Goal: Transaction & Acquisition: Purchase product/service

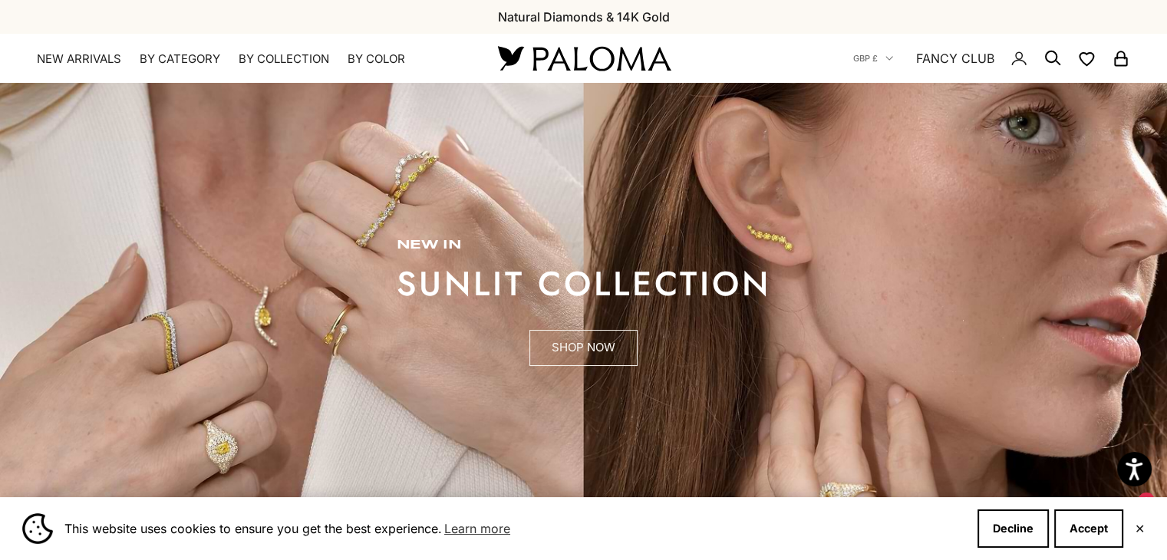
click at [590, 357] on link "SHOP NOW" at bounding box center [583, 348] width 108 height 37
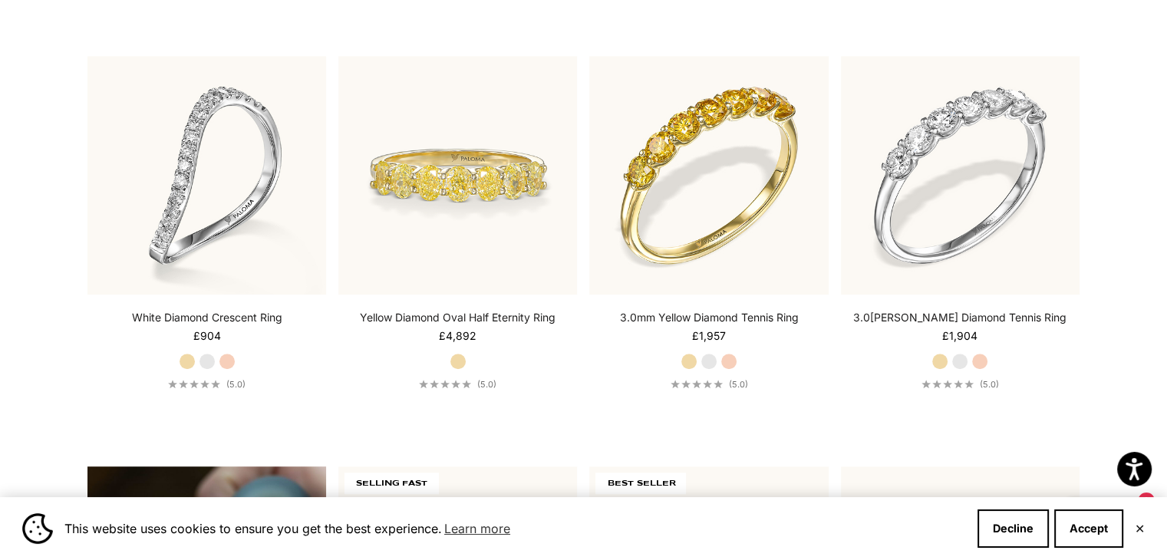
scroll to position [822, 0]
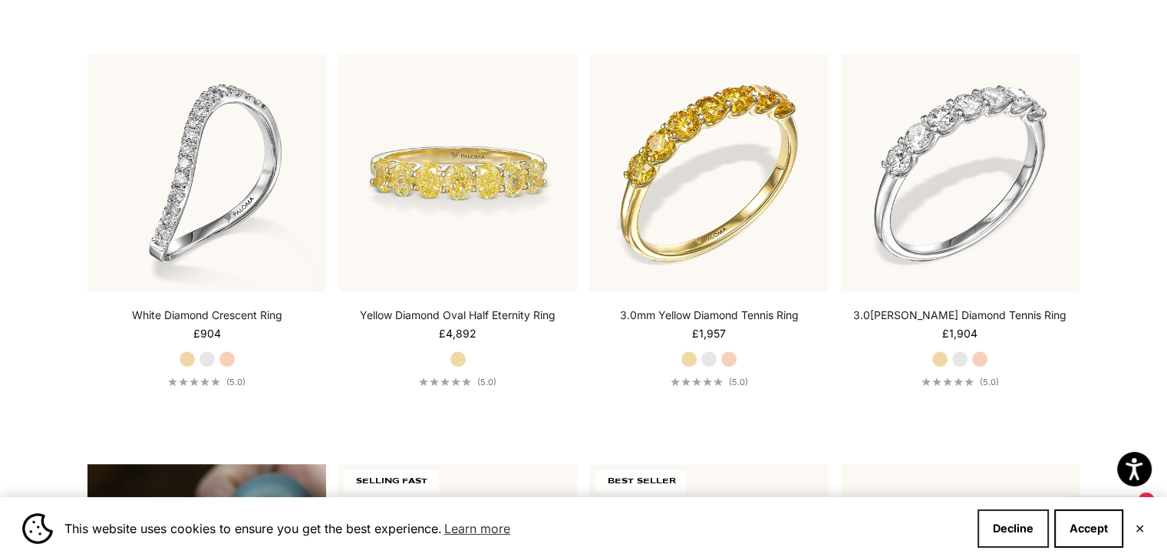
click at [1010, 530] on button "Decline" at bounding box center [1012, 528] width 71 height 38
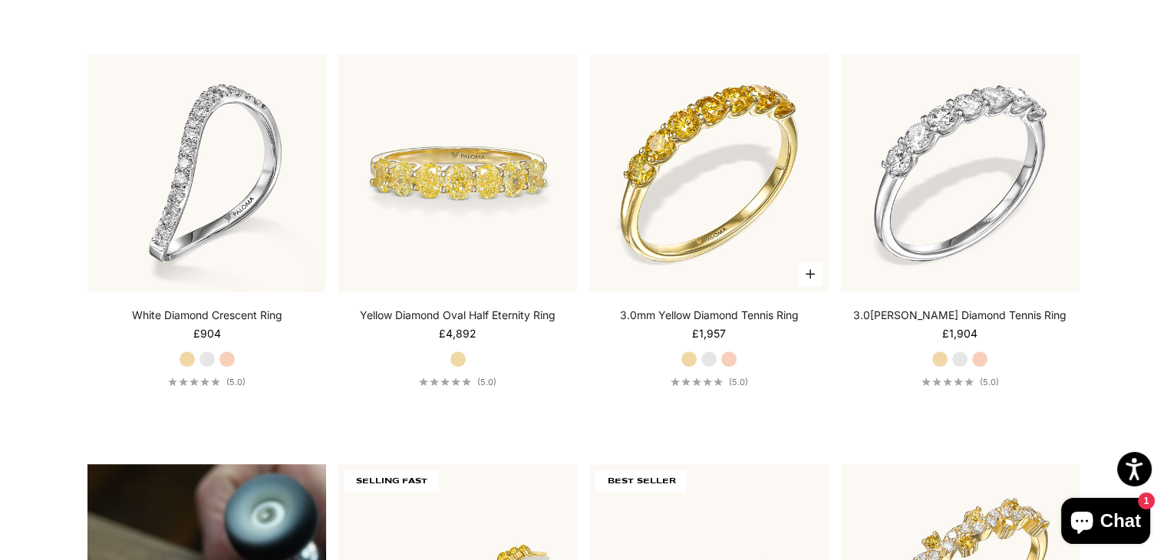
click at [727, 356] on label "Rose Gold" at bounding box center [728, 359] width 17 height 17
click at [691, 356] on label "Yellow Gold" at bounding box center [689, 359] width 17 height 17
click at [707, 352] on label "White Gold" at bounding box center [709, 359] width 17 height 17
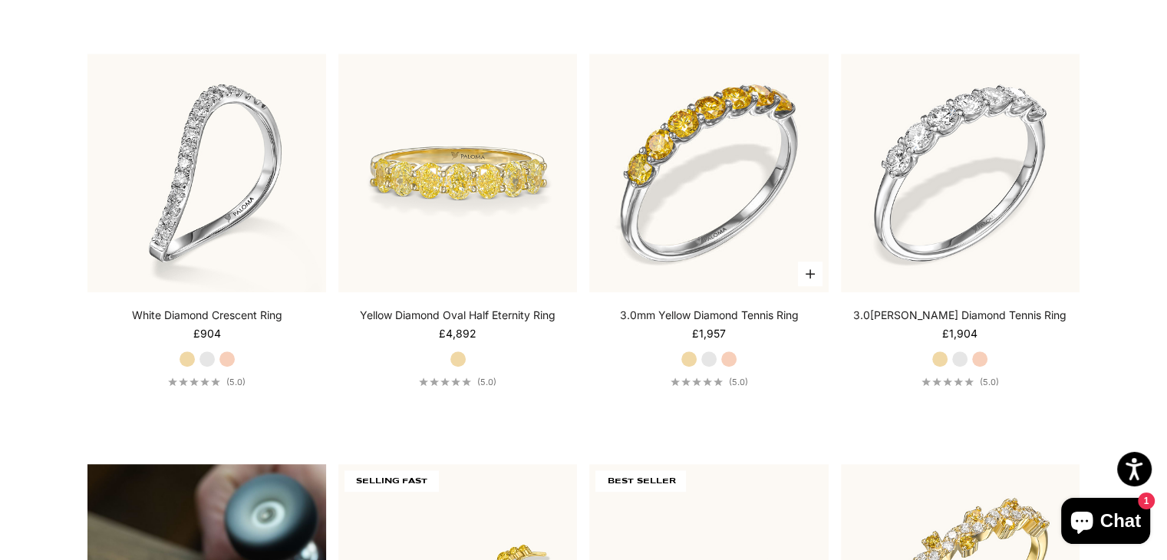
click at [687, 354] on label "Yellow Gold" at bounding box center [689, 359] width 17 height 17
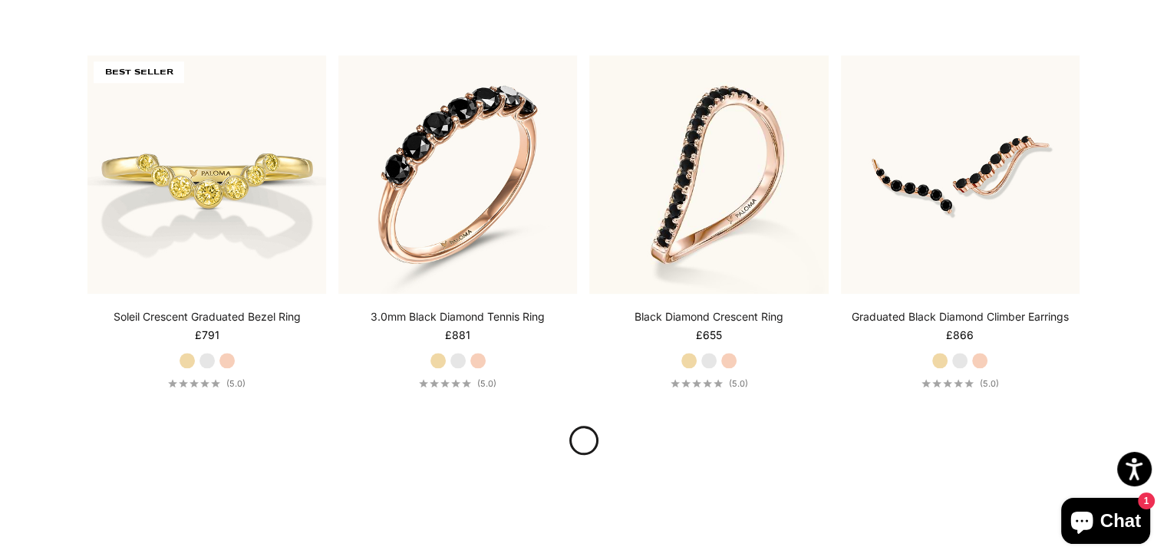
scroll to position [1642, 0]
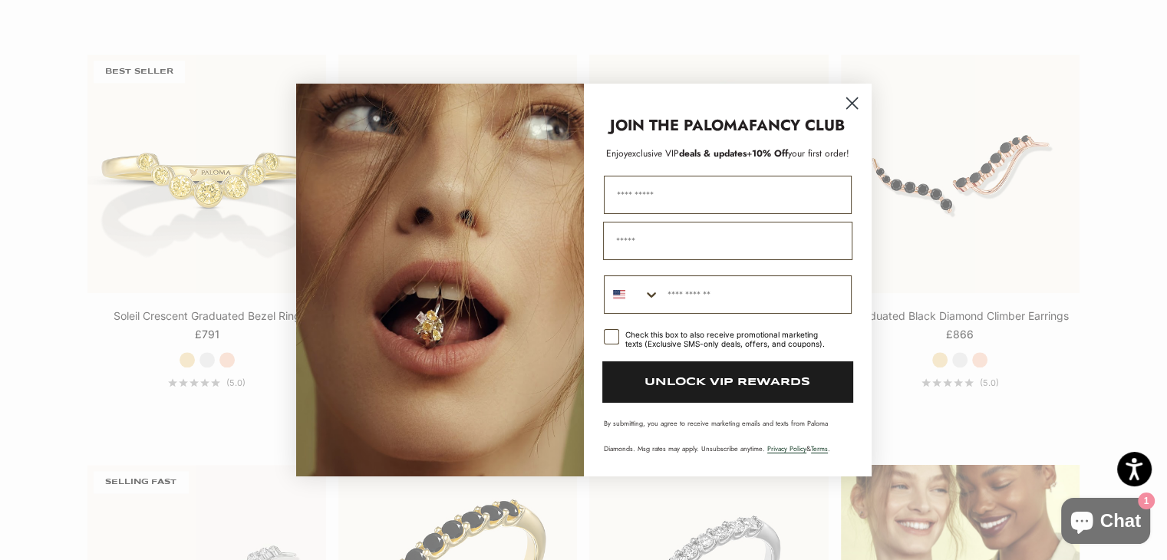
click at [847, 110] on circle "Close dialog" at bounding box center [851, 103] width 25 height 25
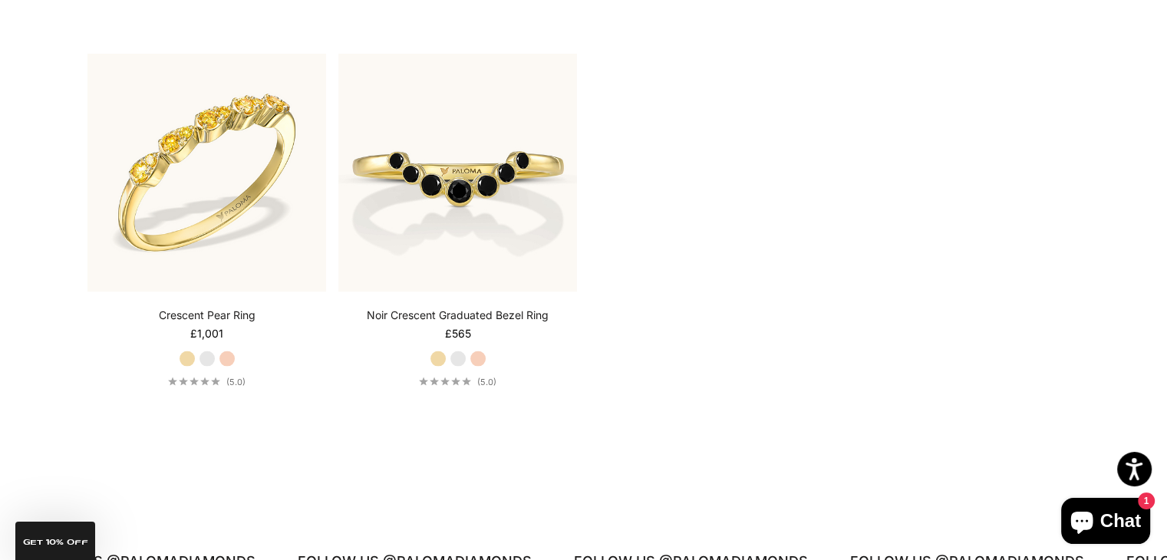
scroll to position [2873, 0]
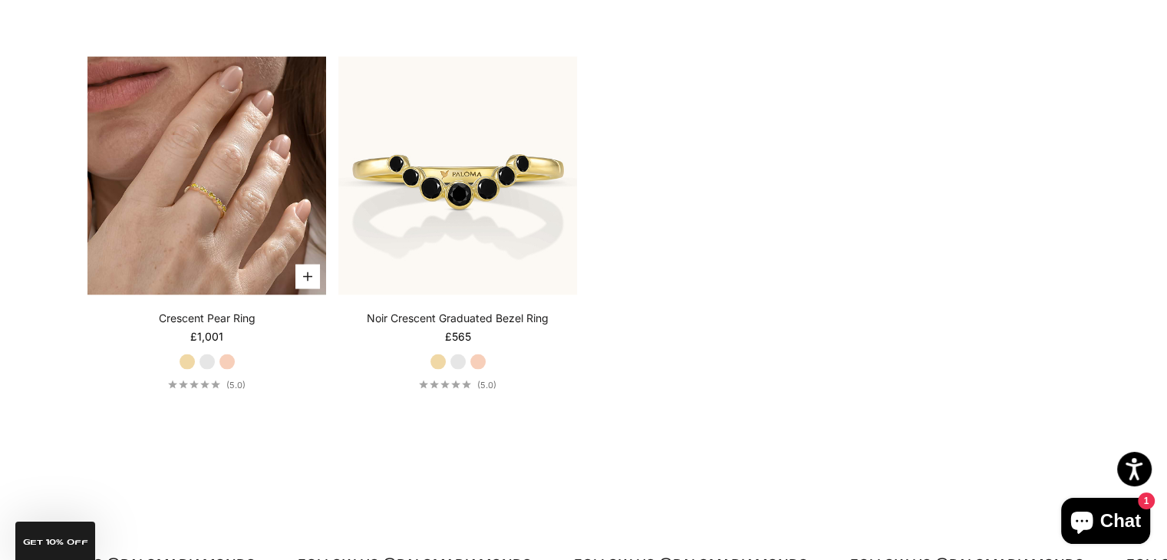
click at [228, 201] on img at bounding box center [206, 175] width 239 height 239
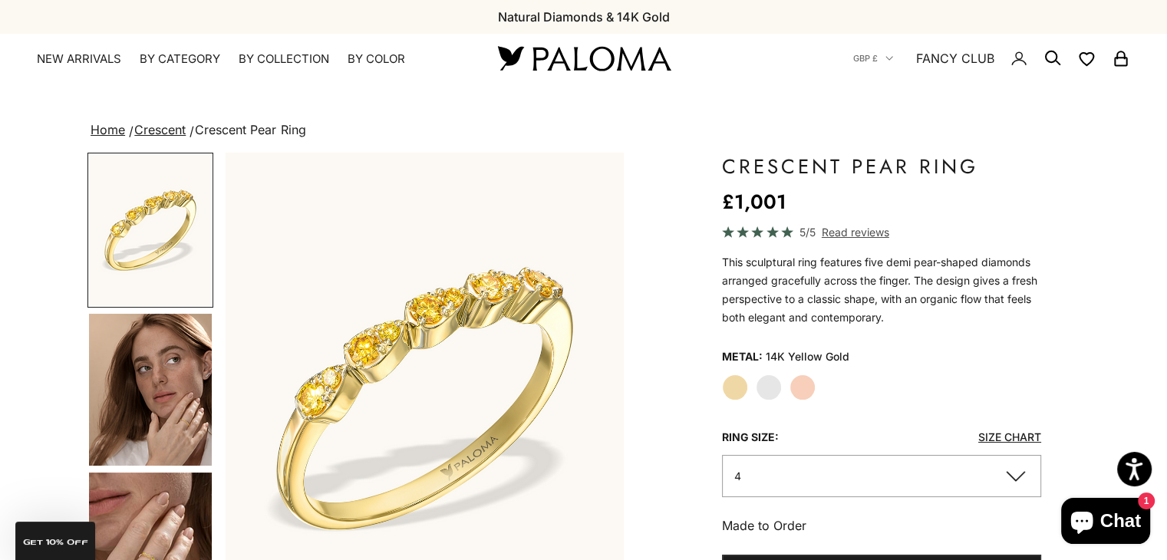
click at [163, 414] on img "Go to item 4" at bounding box center [150, 390] width 123 height 152
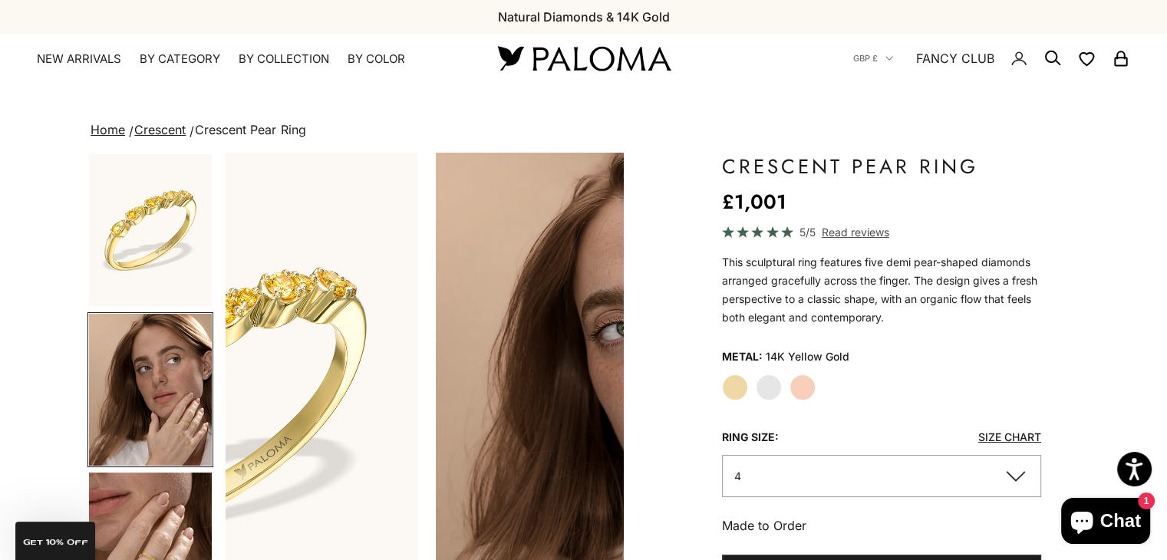
scroll to position [0, 417]
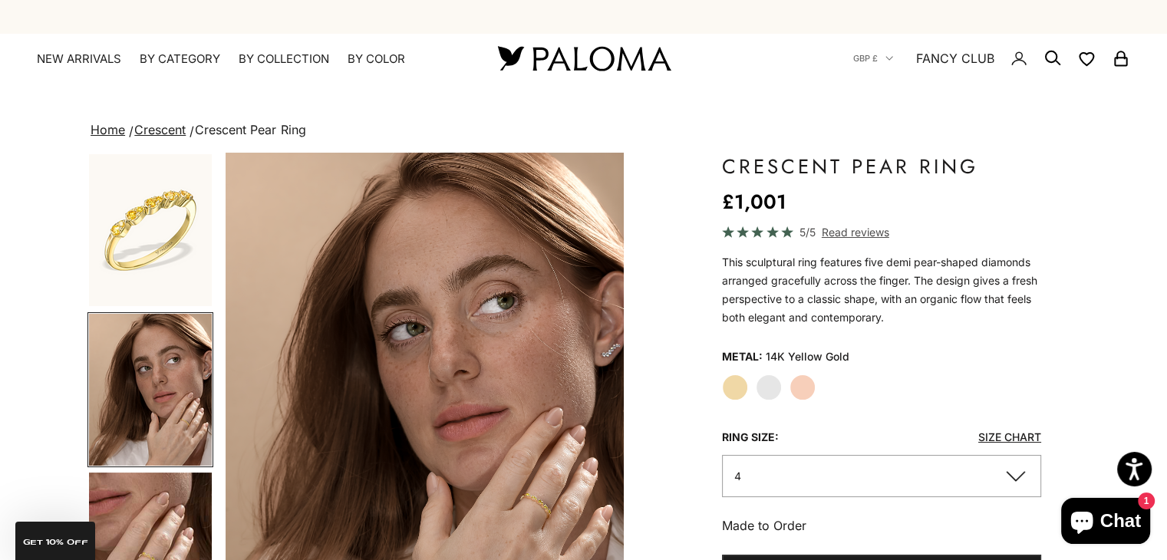
click at [163, 509] on img "Go to item 5" at bounding box center [150, 549] width 123 height 152
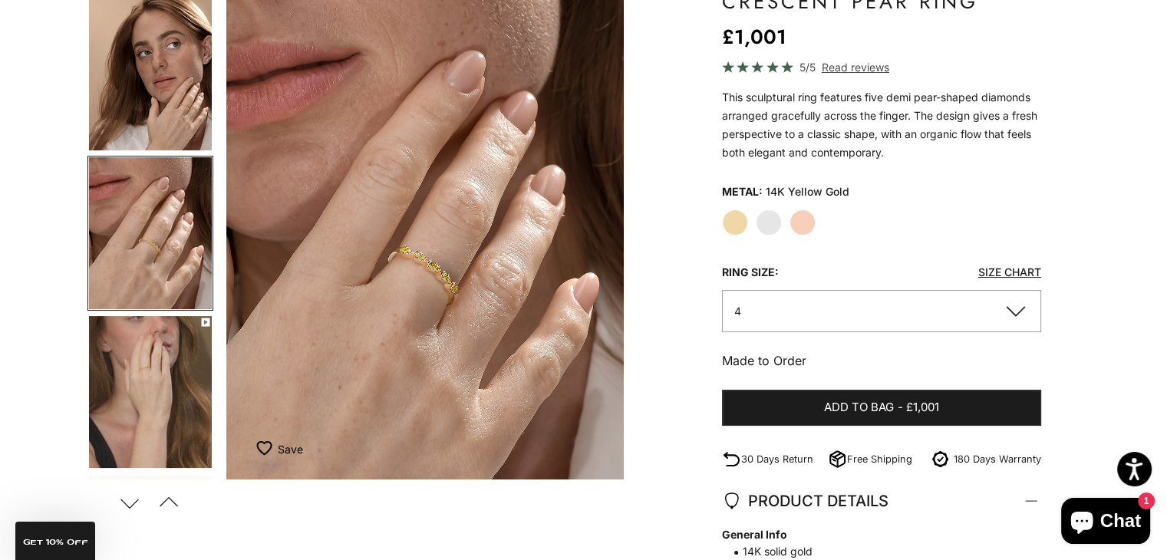
scroll to position [177, 0]
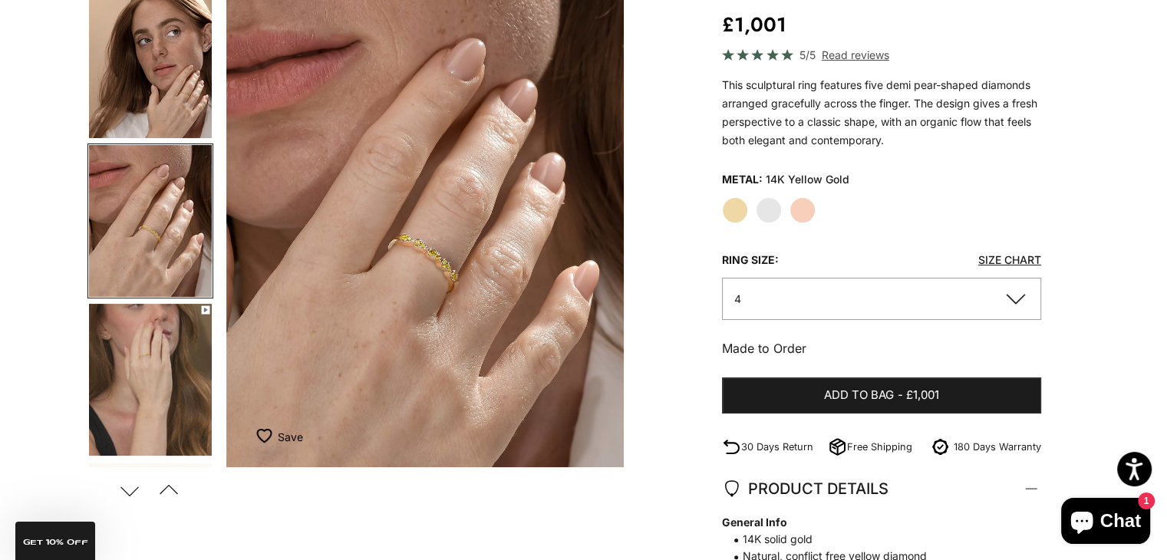
click at [132, 416] on img "Go to item 6" at bounding box center [150, 380] width 123 height 152
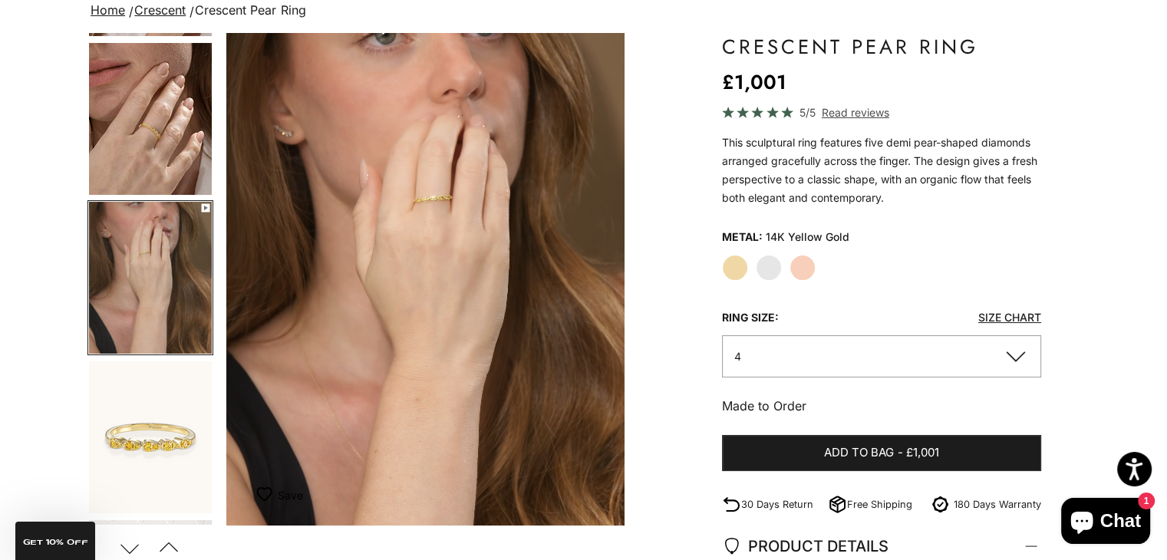
scroll to position [94, 0]
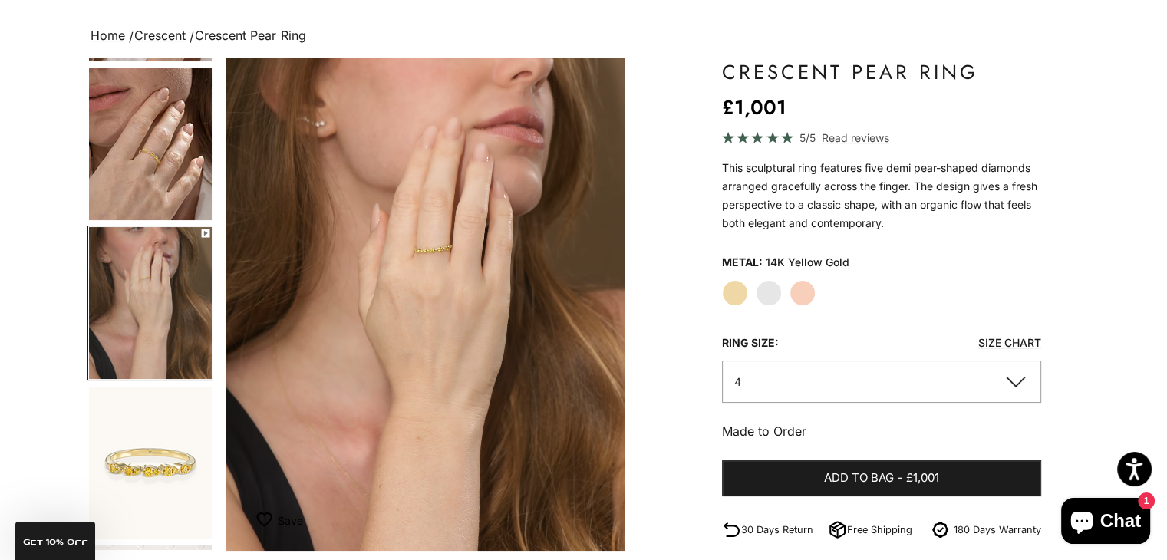
click at [163, 164] on img "Go to item 5" at bounding box center [150, 144] width 123 height 152
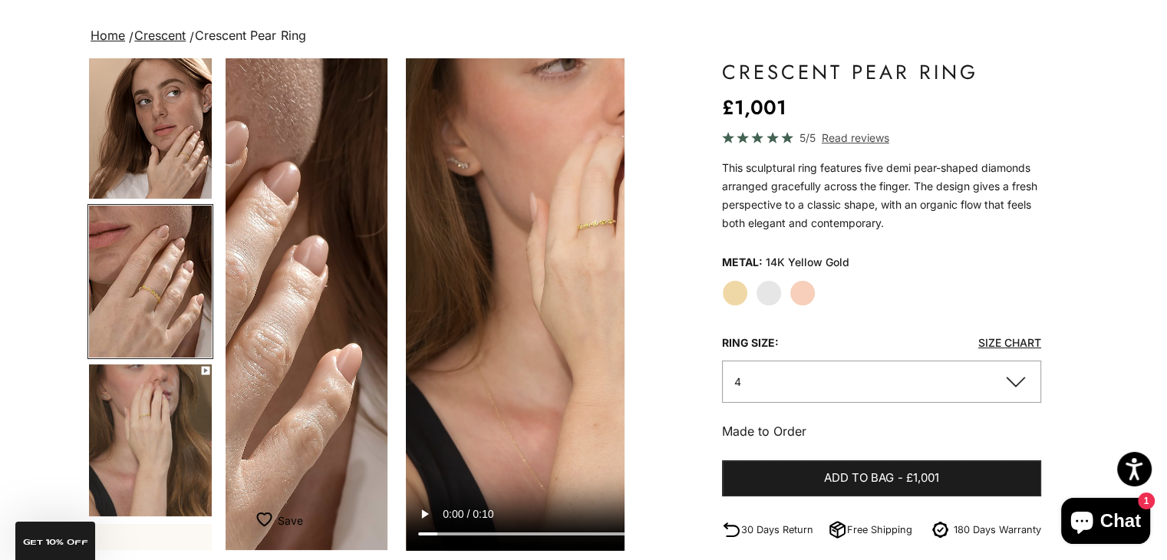
scroll to position [0, 832]
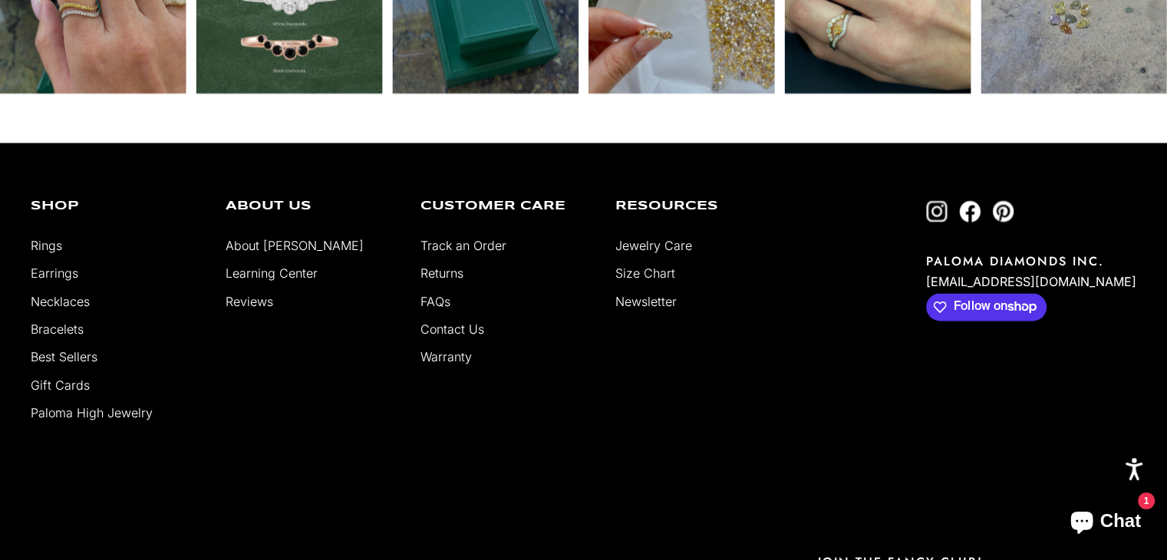
scroll to position [2547, 0]
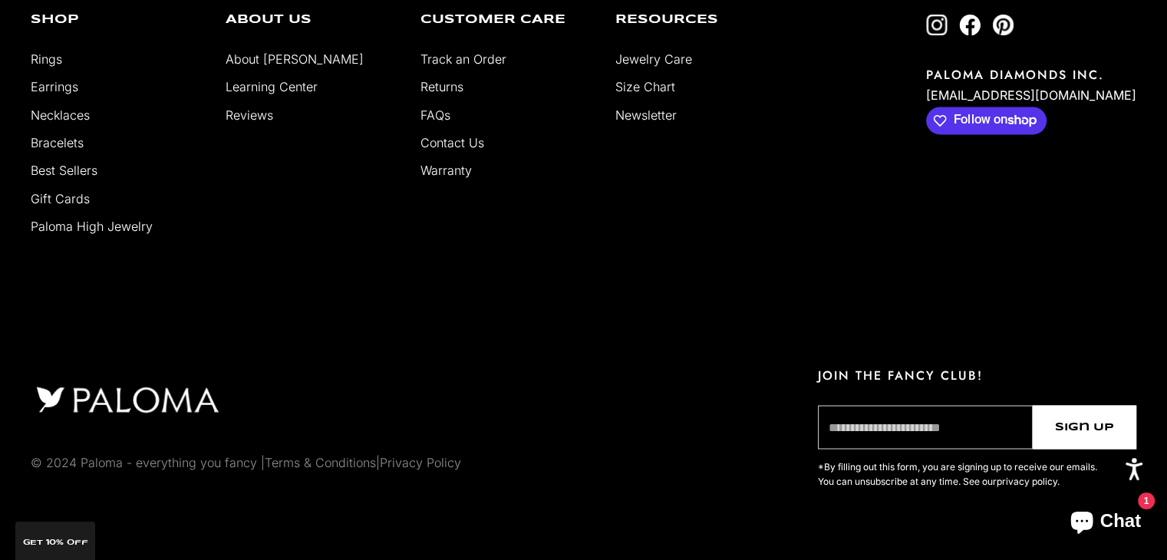
click at [53, 61] on link "Rings" at bounding box center [46, 58] width 31 height 15
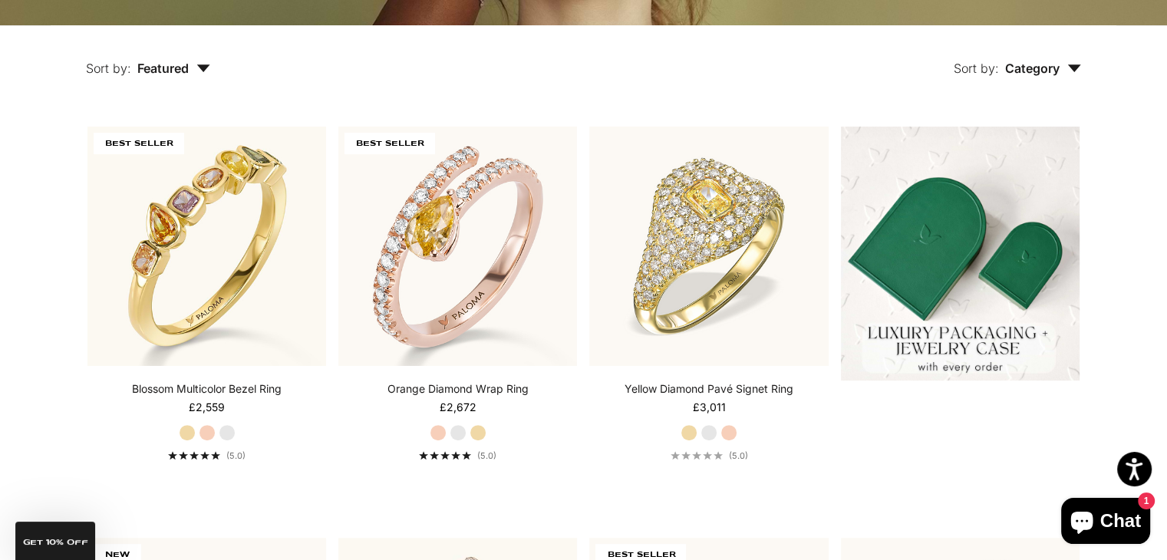
scroll to position [341, 0]
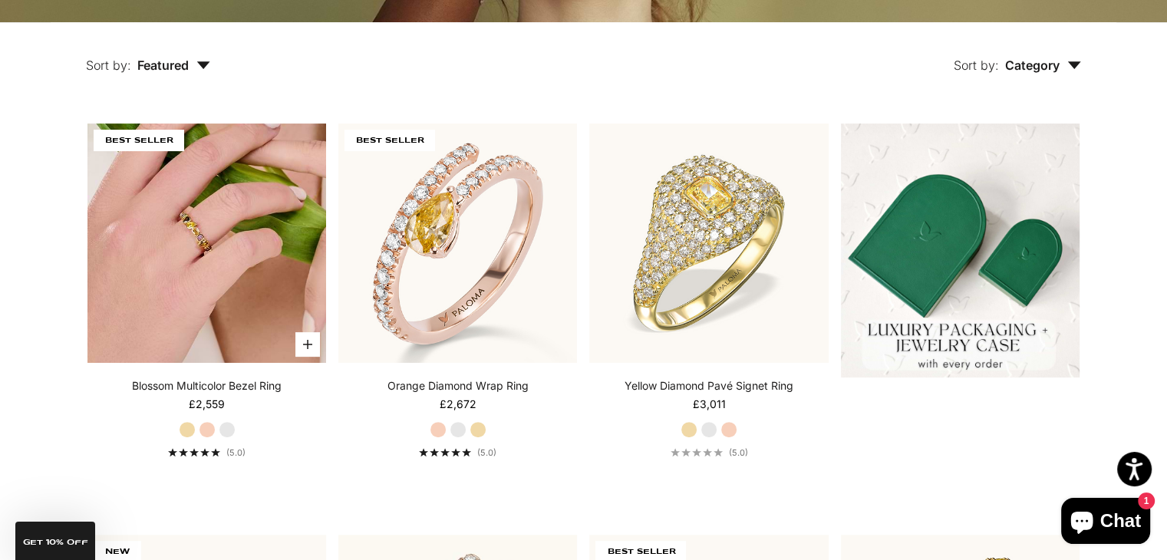
click at [247, 298] on img at bounding box center [206, 243] width 239 height 239
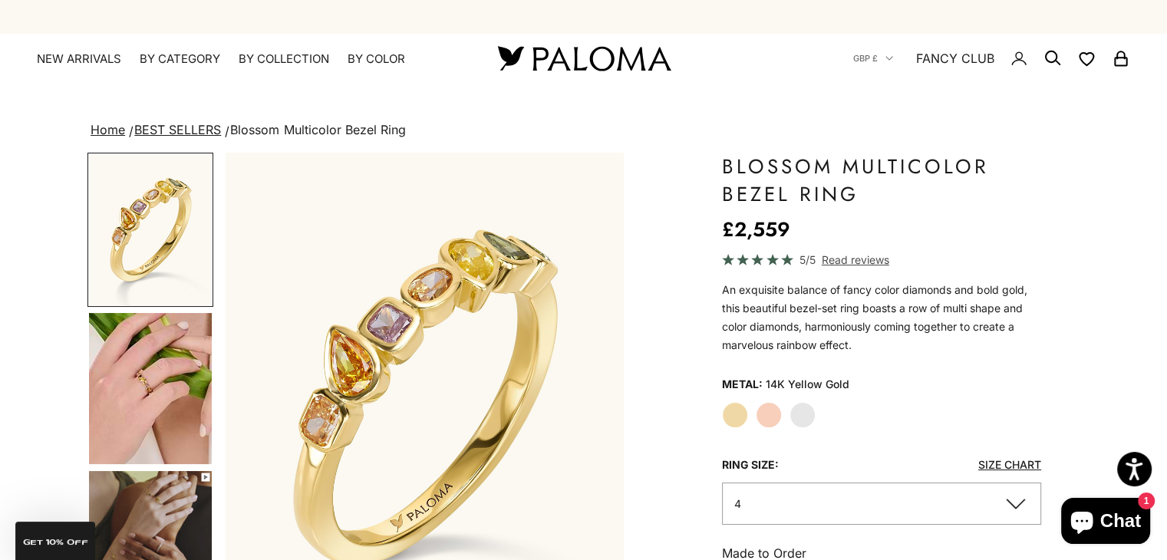
click at [153, 372] on img "Go to item 5" at bounding box center [150, 388] width 123 height 151
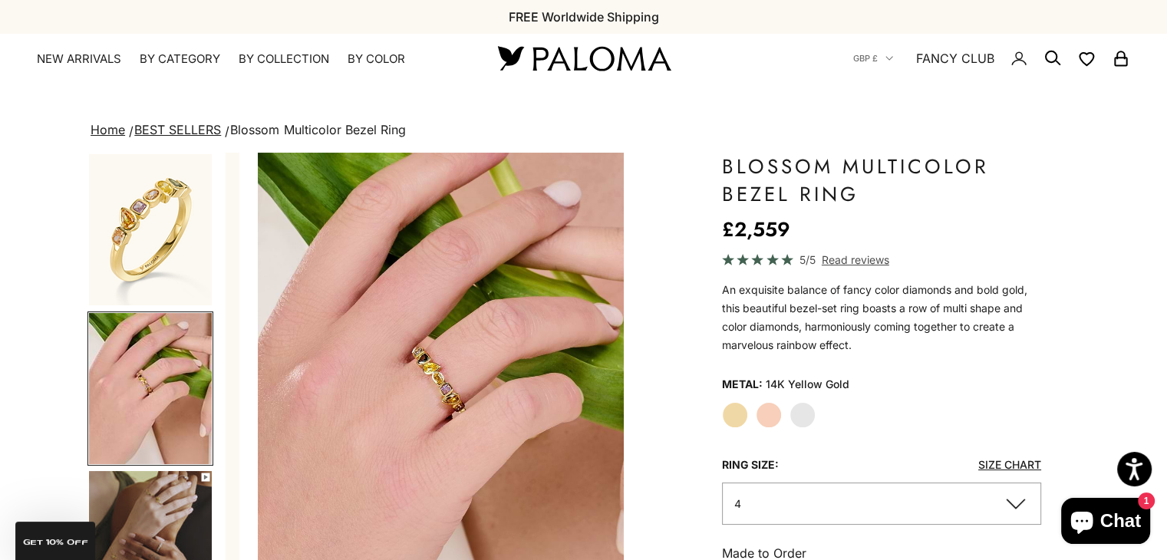
scroll to position [0, 417]
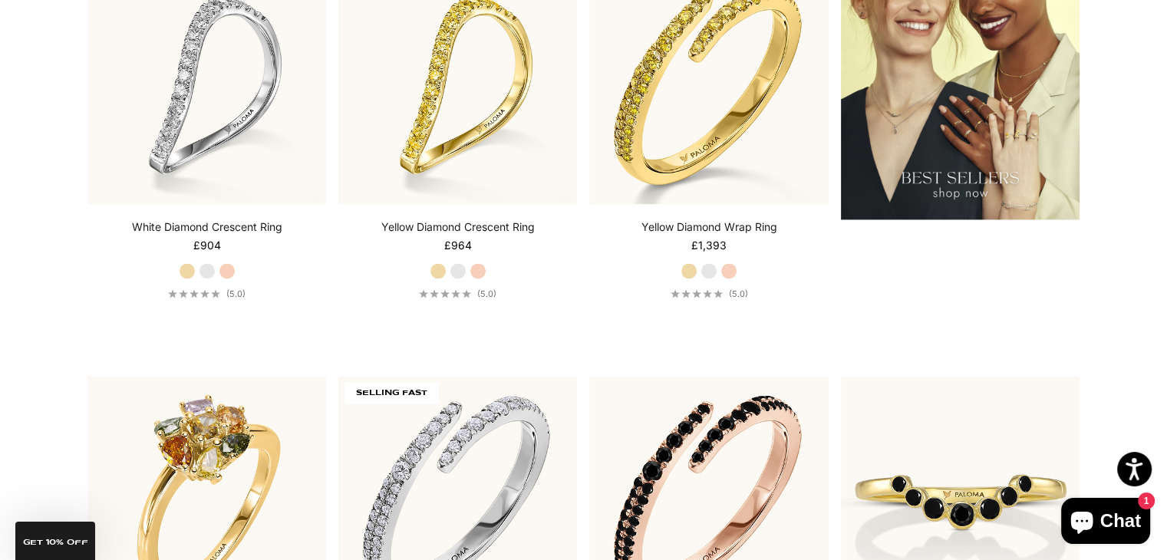
scroll to position [2144, 0]
